Goal: Communication & Community: Participate in discussion

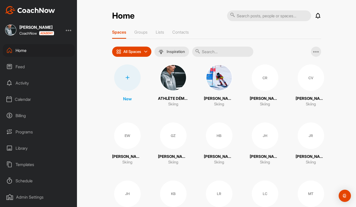
click at [31, 150] on div "Library" at bounding box center [39, 148] width 72 height 13
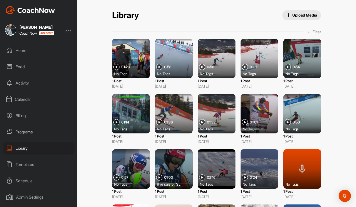
click at [297, 16] on span "Upload Media" at bounding box center [301, 14] width 31 height 5
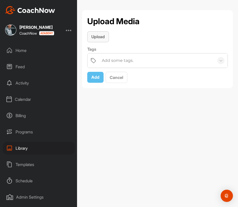
click at [102, 38] on span "Upload" at bounding box center [97, 36] width 13 height 5
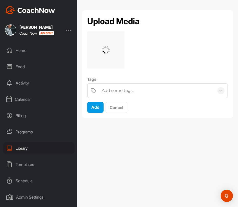
click at [122, 90] on div "Add some tags." at bounding box center [118, 91] width 32 height 6
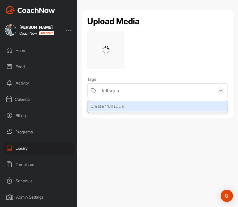
type input "full squat"
click at [123, 106] on div "Create "full squat"" at bounding box center [157, 106] width 140 height 10
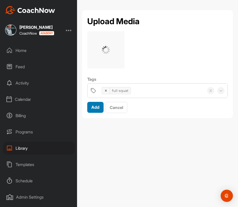
click at [98, 108] on span "Add" at bounding box center [95, 107] width 8 height 5
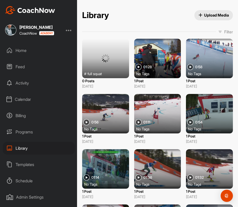
click at [220, 15] on span "Upload Media" at bounding box center [213, 14] width 31 height 5
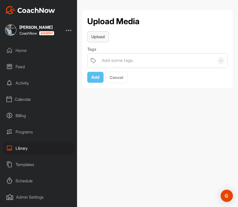
click at [105, 41] on button "Upload" at bounding box center [98, 36] width 22 height 11
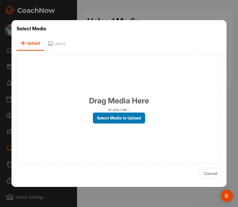
click at [113, 118] on label "Select Media to Upload" at bounding box center [119, 118] width 52 height 11
click at [0, 0] on input "Select Media to Upload" at bounding box center [0, 0] width 0 height 0
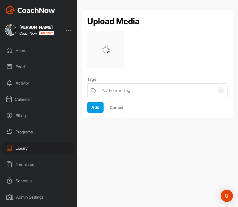
click at [116, 88] on div "Add some tags." at bounding box center [118, 91] width 32 height 6
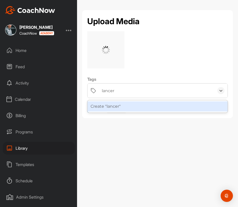
type input "lancer"
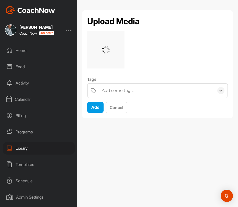
click at [131, 91] on div "Add some tags." at bounding box center [156, 90] width 115 height 14
click at [131, 91] on div "Add some tags." at bounding box center [118, 91] width 32 height 6
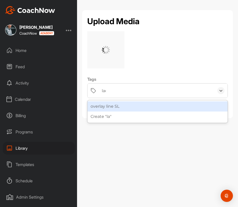
type input "lacn"
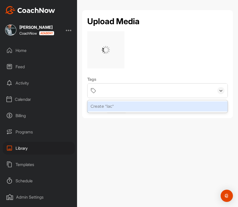
click at [131, 91] on div "lac" at bounding box center [156, 90] width 115 height 14
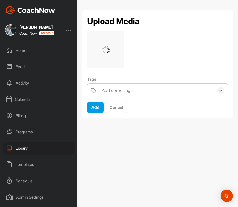
click at [131, 91] on div "Add some tags." at bounding box center [118, 91] width 32 height 6
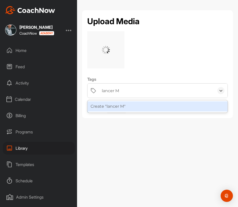
type input "lancer MB"
click at [129, 107] on div "Create "lancer MB"" at bounding box center [157, 106] width 140 height 10
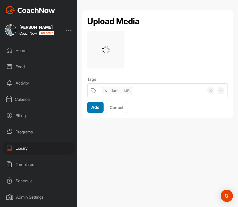
click at [94, 108] on span "Add" at bounding box center [95, 107] width 8 height 5
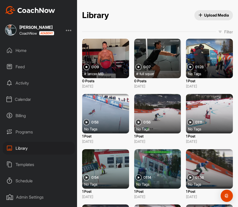
click at [21, 49] on div "Home" at bounding box center [39, 50] width 72 height 13
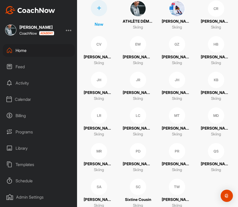
scroll to position [96, 0]
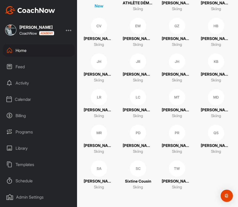
click at [141, 135] on div "PD" at bounding box center [138, 133] width 16 height 16
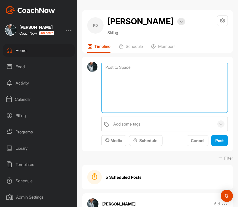
click at [129, 68] on textarea at bounding box center [164, 87] width 126 height 51
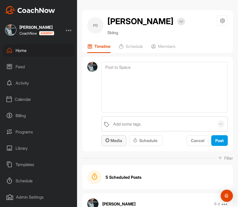
click at [116, 140] on span "Media" at bounding box center [113, 140] width 17 height 5
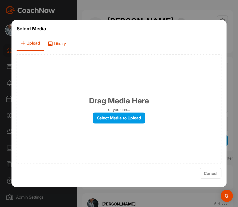
click at [59, 41] on span "Library" at bounding box center [57, 43] width 26 height 15
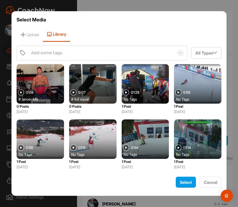
click at [80, 87] on div at bounding box center [92, 83] width 47 height 39
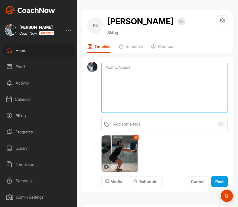
click at [126, 71] on textarea at bounding box center [164, 87] width 126 height 51
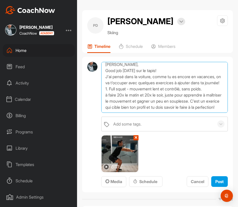
scroll to position [5, 0]
type textarea "[PERSON_NAME], Good job [DATE] sur le tapis! J'ai pensé dans la voiture, comme …"
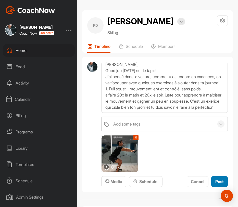
click at [218, 179] on span "Post" at bounding box center [219, 181] width 8 height 5
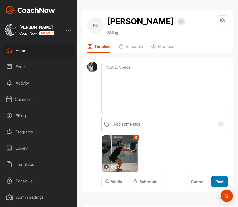
scroll to position [0, 0]
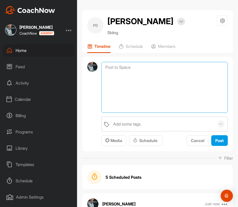
click at [125, 69] on textarea at bounding box center [164, 87] width 126 height 51
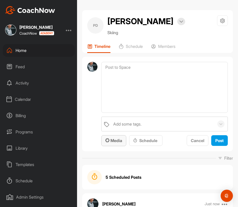
click at [117, 141] on span "Media" at bounding box center [113, 140] width 17 height 5
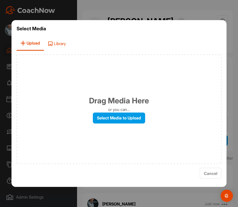
click at [55, 41] on span "Library" at bounding box center [57, 43] width 26 height 15
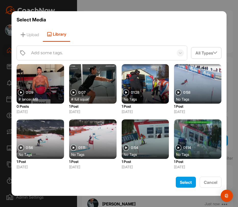
click at [54, 82] on div at bounding box center [40, 83] width 47 height 39
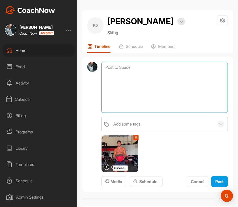
click at [129, 74] on textarea at bounding box center [164, 87] width 126 height 51
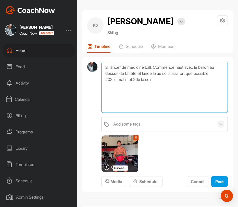
click at [112, 80] on textarea "2. lancer de medicine ball. Commence haut avec le ballon au dessus de ta tête e…" at bounding box center [164, 87] width 126 height 51
click at [159, 78] on textarea "2. lancer de medicine ball. Commence haut avec le ballon au dessus de ta tête e…" at bounding box center [164, 87] width 126 height 51
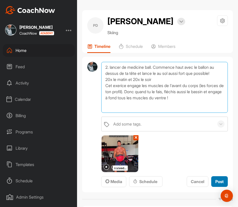
type textarea "2. lancer de medicine ball. Commence haut avec le ballon au dessus de ta tête e…"
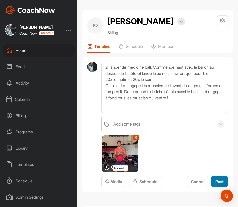
click at [219, 183] on span "Post" at bounding box center [219, 181] width 8 height 5
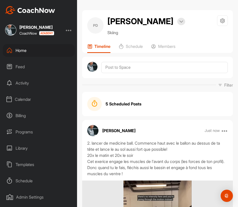
click at [25, 48] on div "Home" at bounding box center [39, 50] width 72 height 13
